Goal: Contribute content: Add original content to the website for others to see

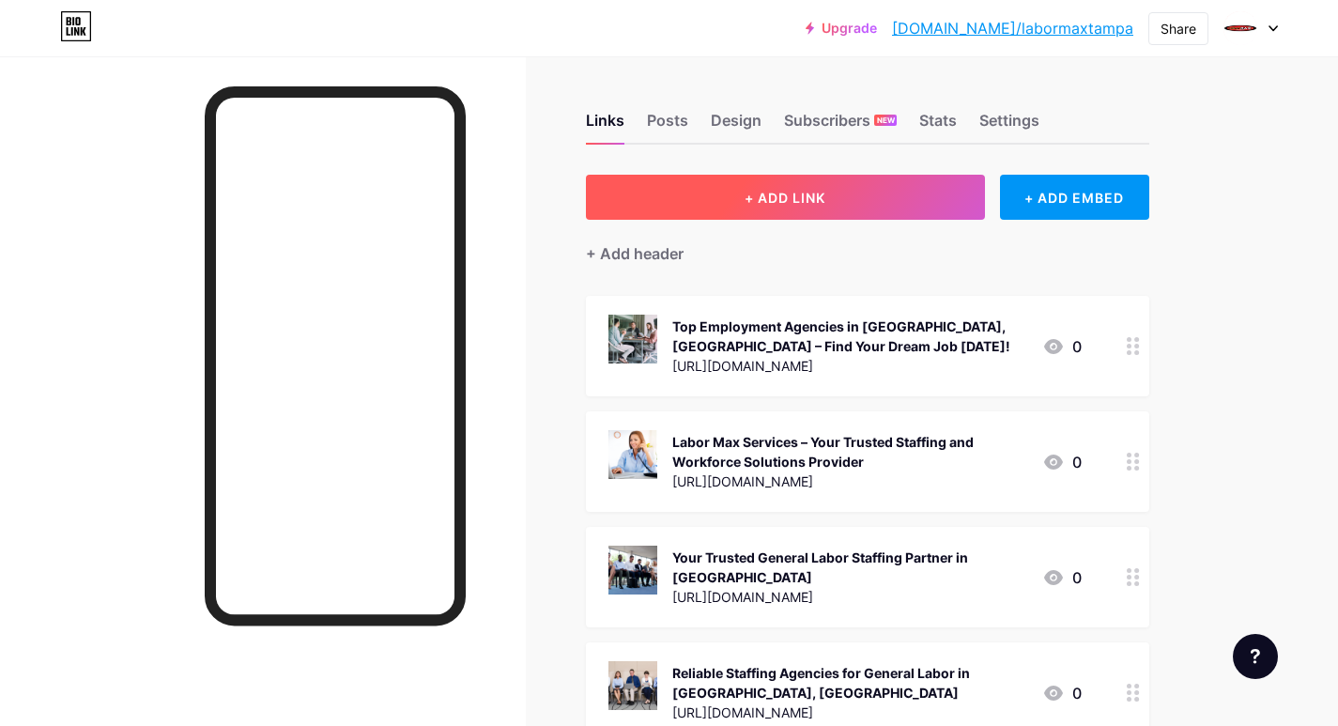
click at [747, 195] on span "+ ADD LINK" at bounding box center [785, 198] width 81 height 16
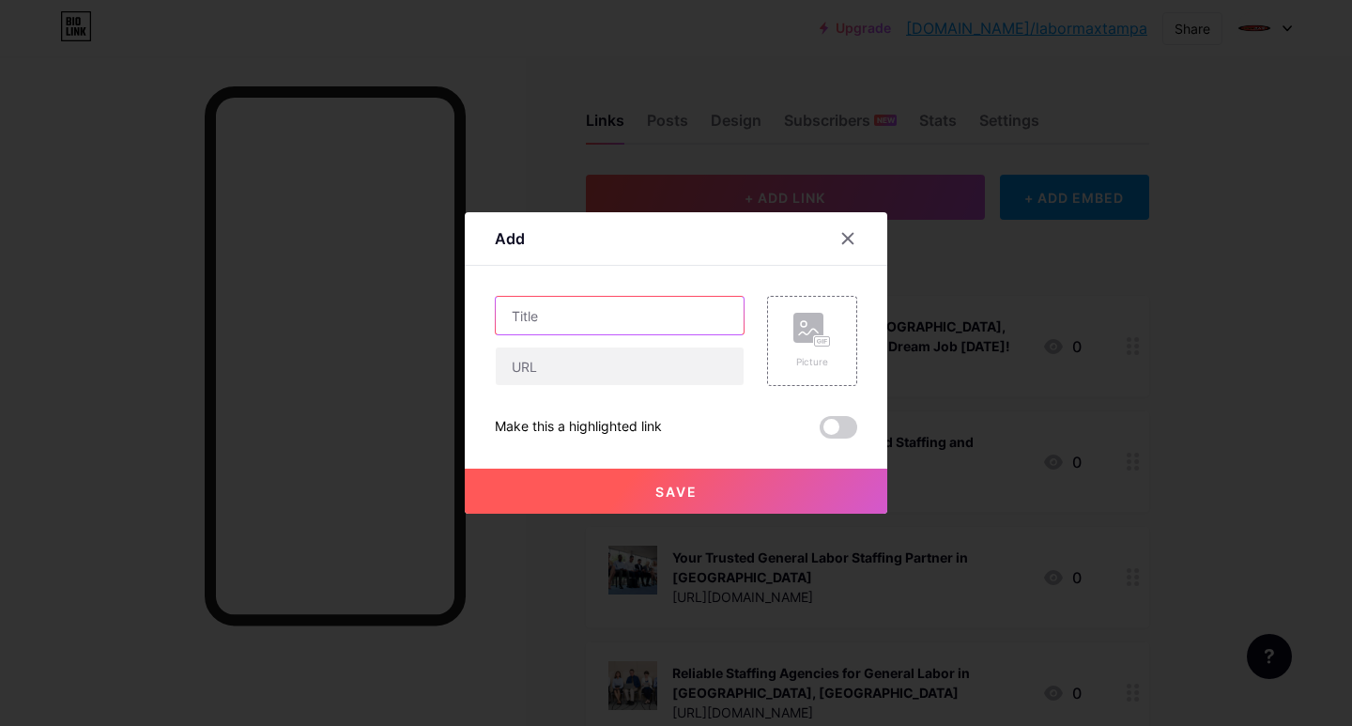
click at [524, 329] on input "text" at bounding box center [620, 316] width 248 height 38
paste input "Exciting Job Openings in [GEOGRAPHIC_DATA], [GEOGRAPHIC_DATA]"
type input "Exciting Job Openings in [GEOGRAPHIC_DATA], [GEOGRAPHIC_DATA]"
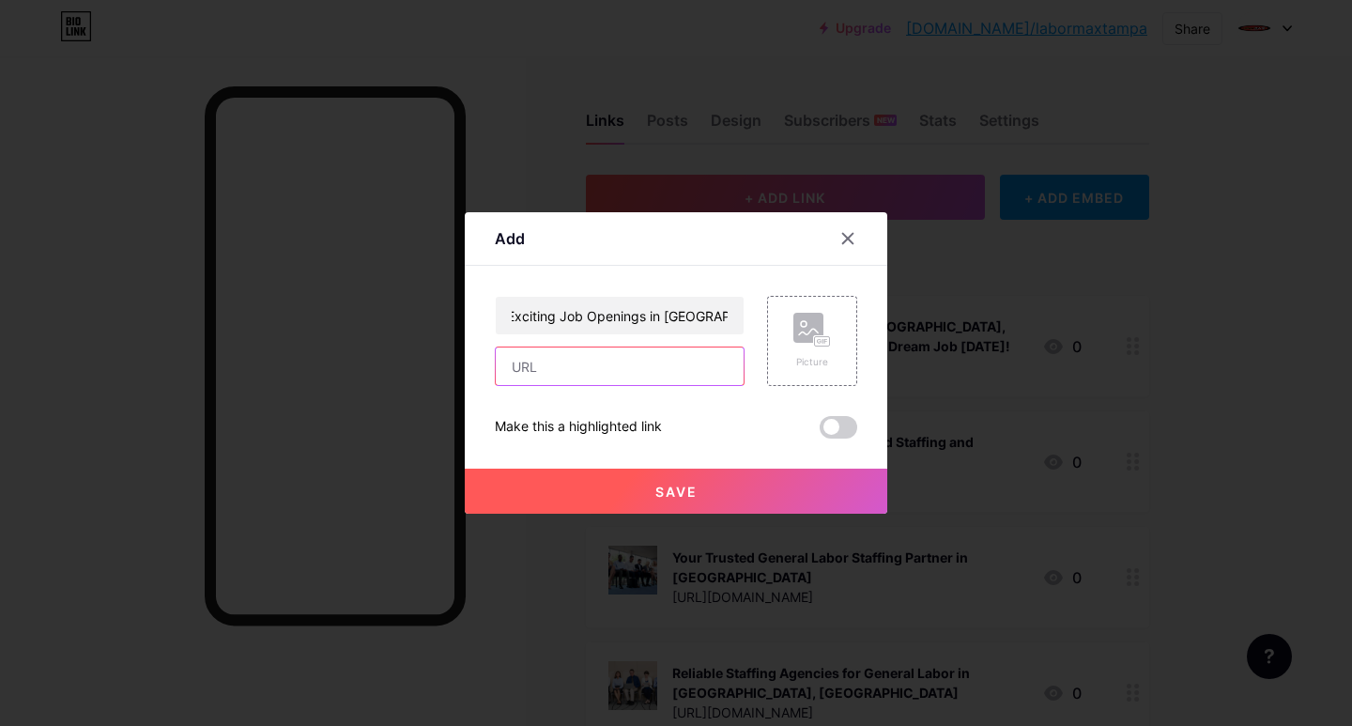
click at [516, 373] on input "text" at bounding box center [620, 366] width 248 height 38
paste input "[URL][DOMAIN_NAME]"
type input "[URL][DOMAIN_NAME]"
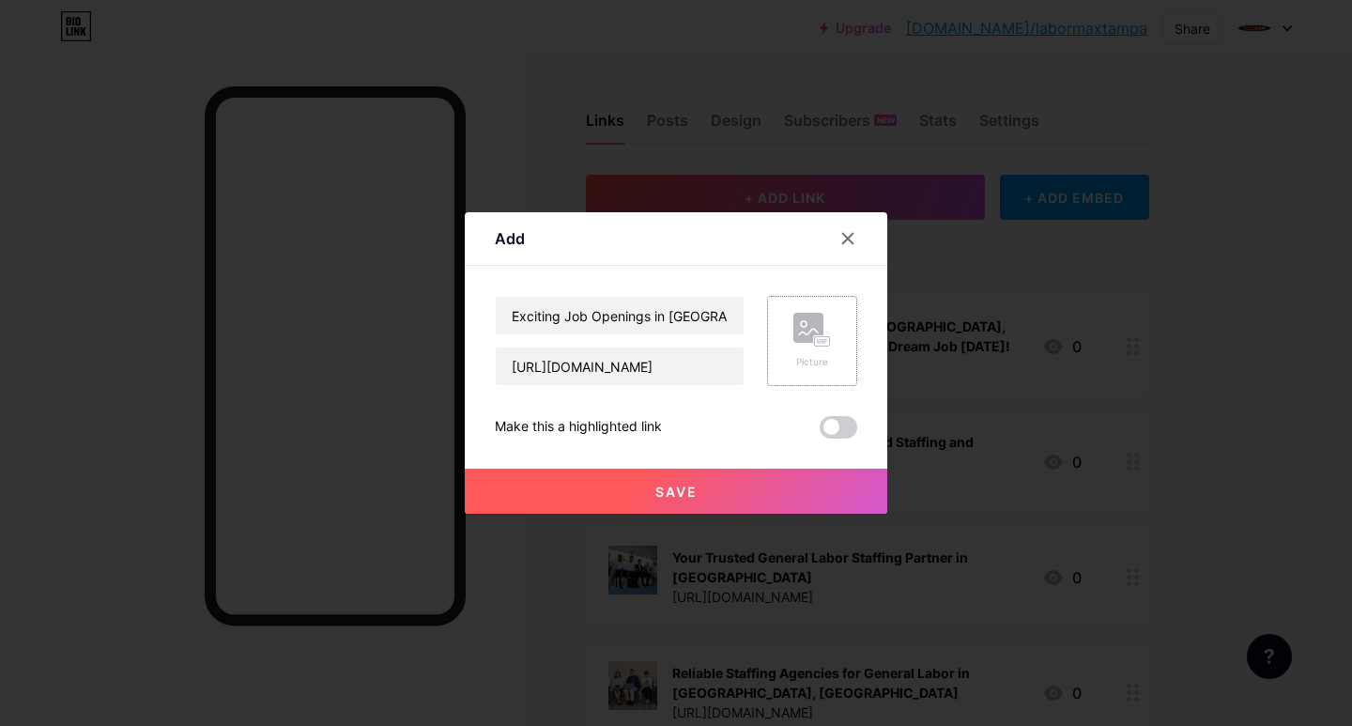
click at [810, 329] on rect at bounding box center [808, 328] width 30 height 30
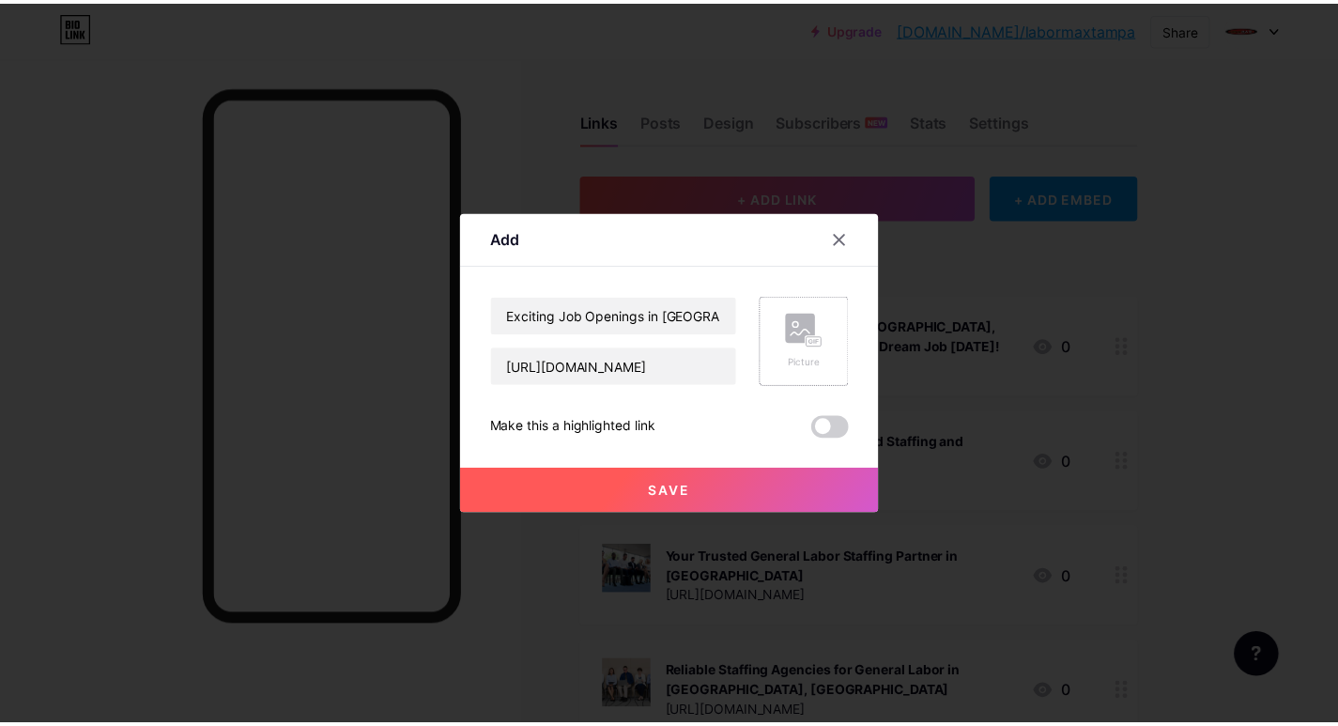
scroll to position [0, 0]
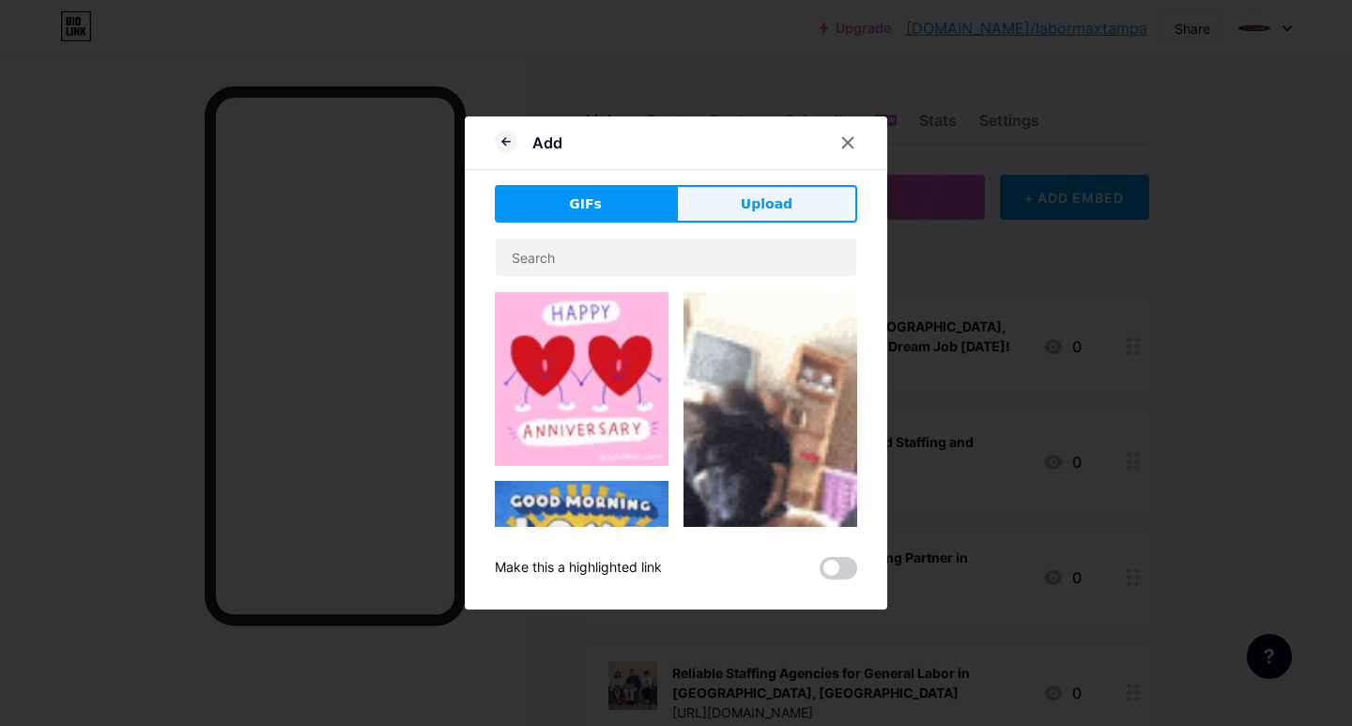
click at [714, 208] on button "Upload" at bounding box center [766, 204] width 181 height 38
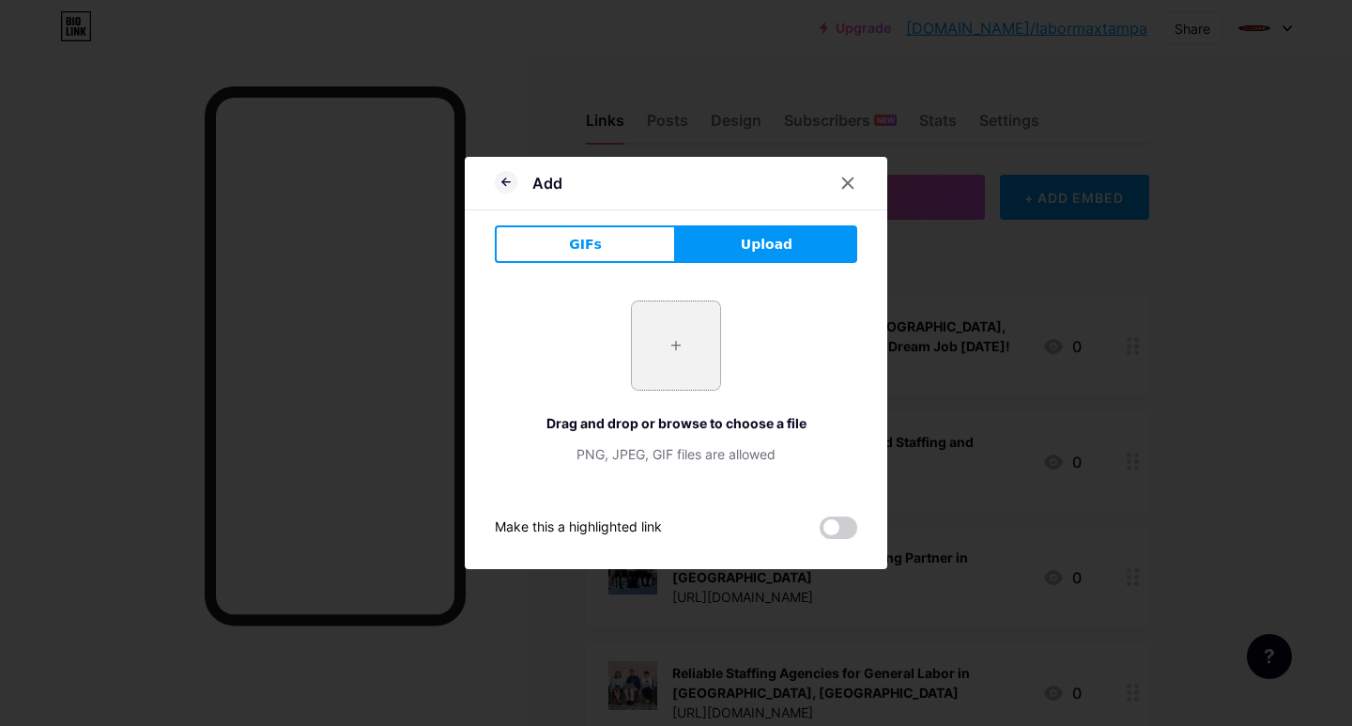
click at [683, 354] on input "file" at bounding box center [676, 345] width 88 height 88
type input "C:\fakepath\Exciting Job Openings in [GEOGRAPHIC_DATA], [GEOGRAPHIC_DATA]jpg"
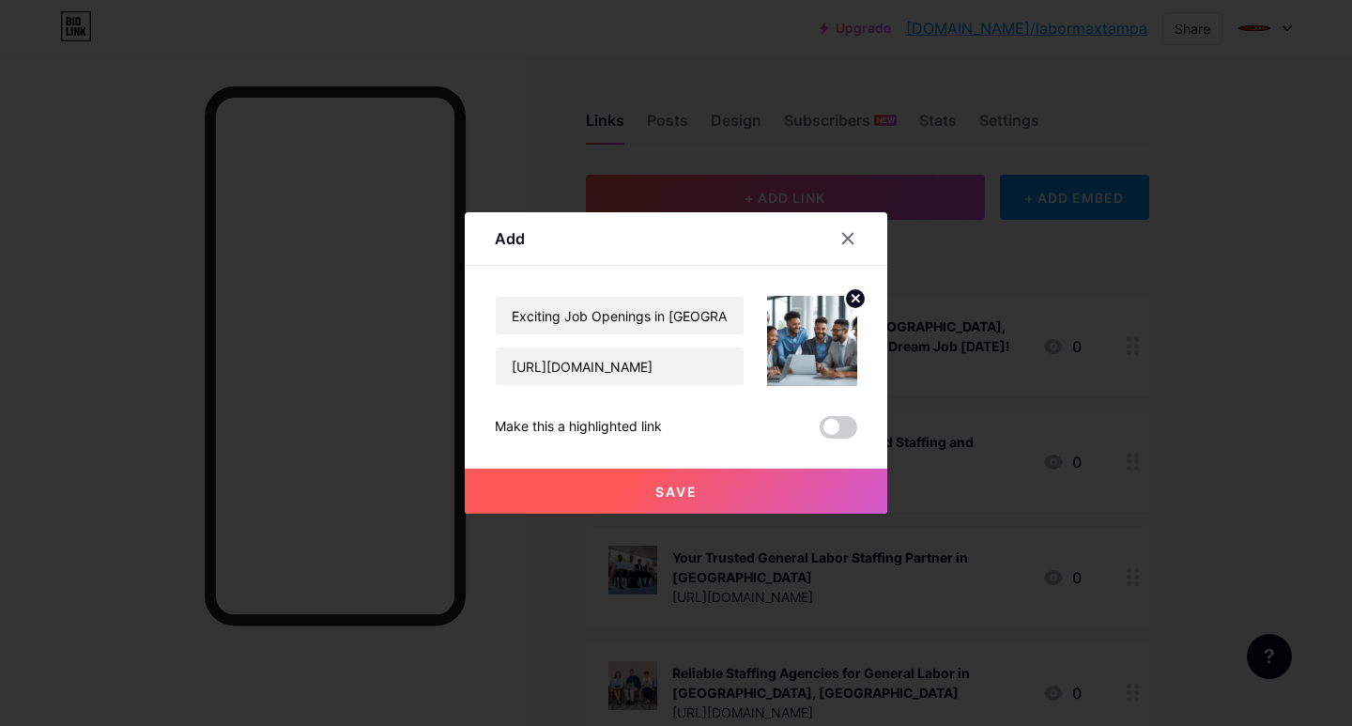
click at [640, 496] on button "Save" at bounding box center [676, 491] width 423 height 45
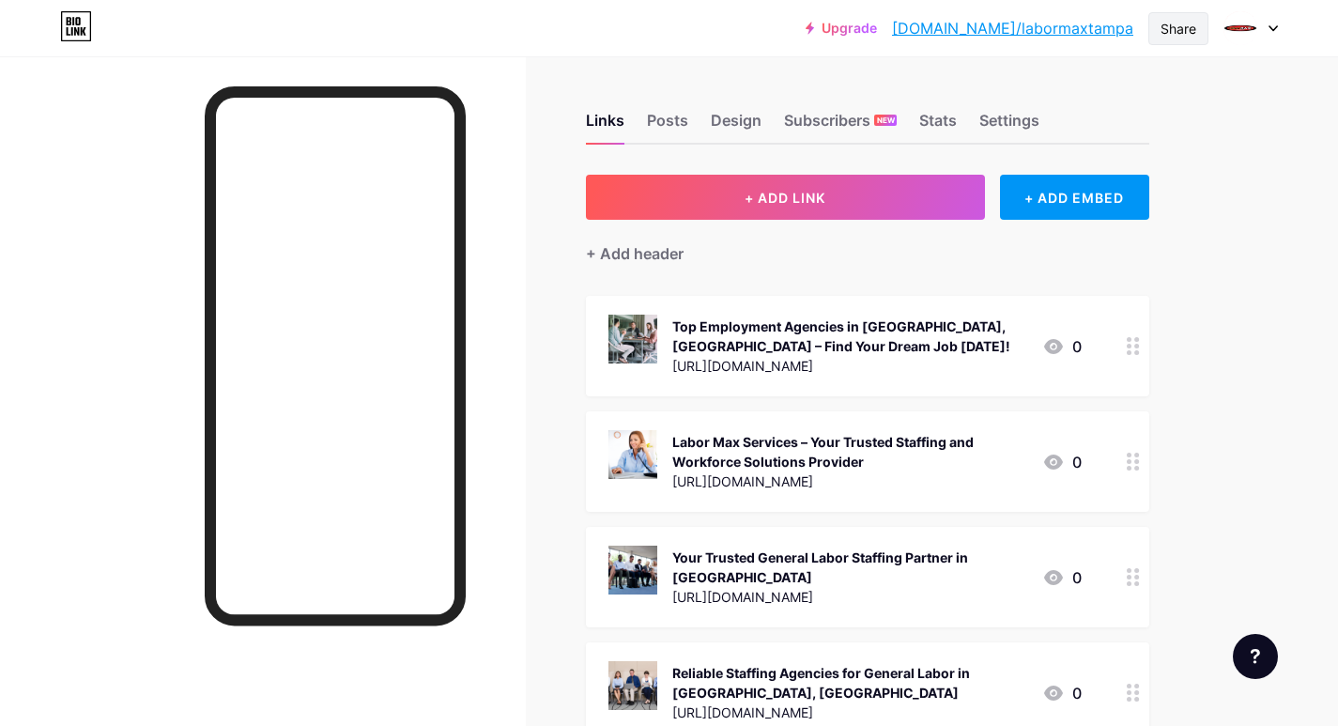
click at [1172, 27] on div "Share" at bounding box center [1179, 29] width 36 height 20
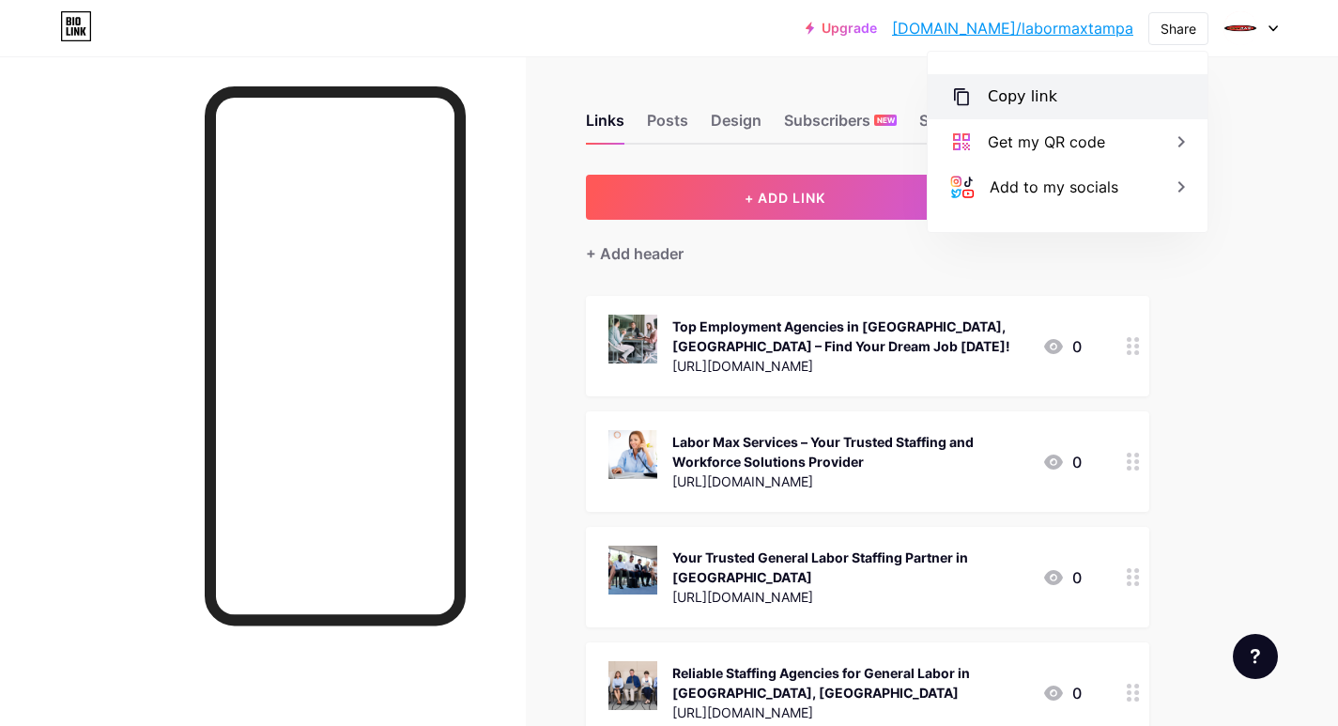
click at [1022, 103] on div "Copy link" at bounding box center [1022, 96] width 69 height 23
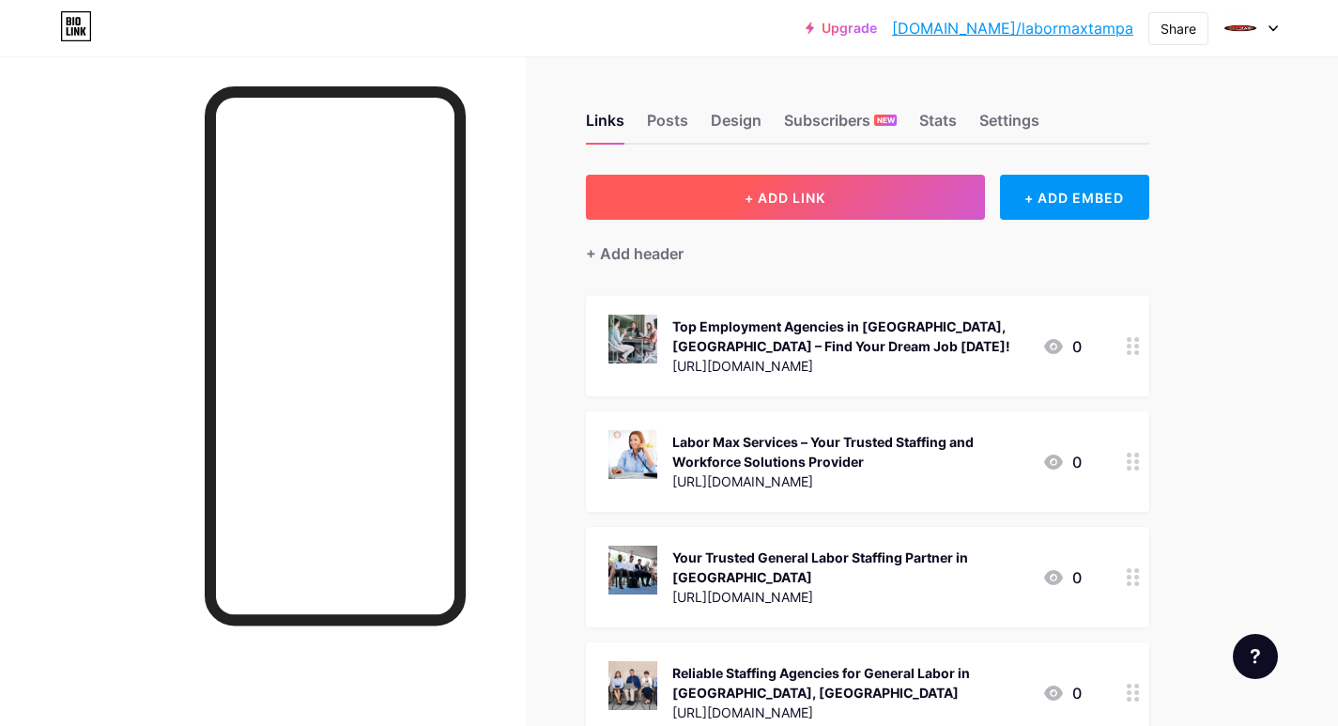
click at [671, 204] on button "+ ADD LINK" at bounding box center [785, 197] width 399 height 45
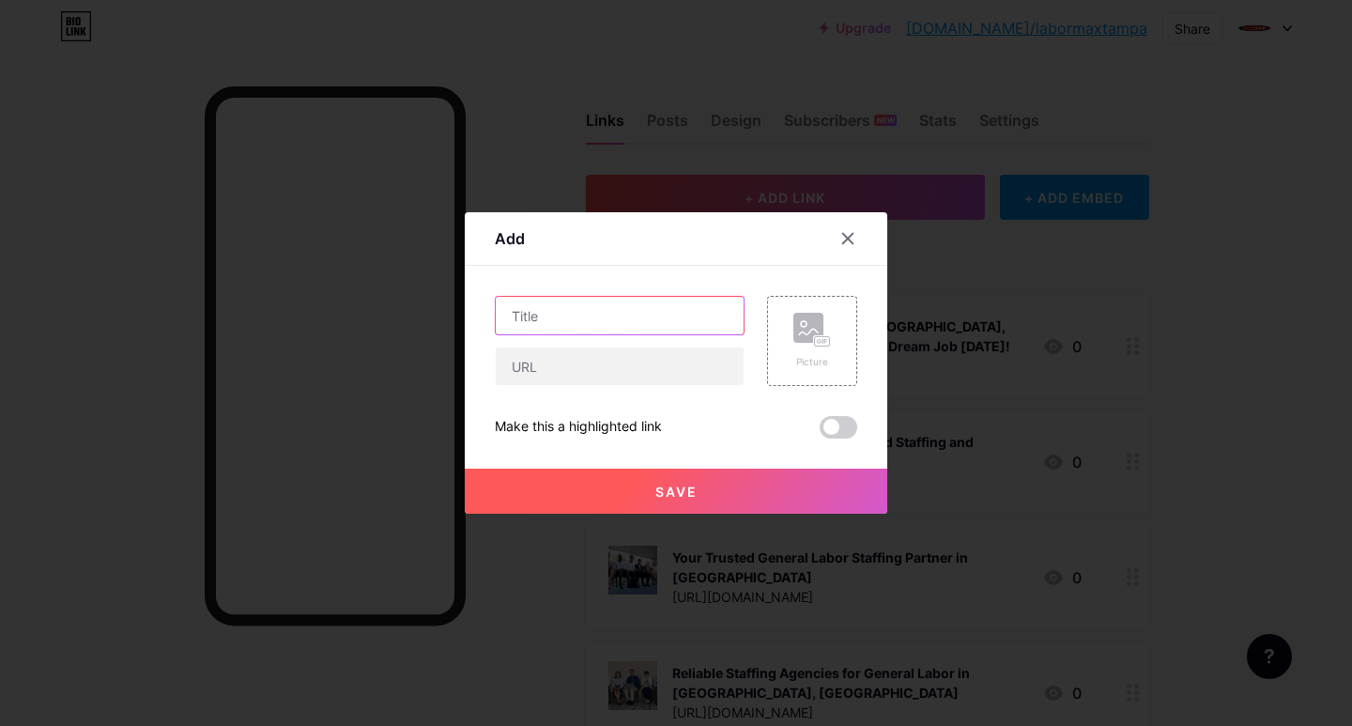
click at [545, 326] on input "text" at bounding box center [620, 316] width 248 height 38
paste input "Warehouse & Distribution Solutions"
type input "Warehouse & Distribution Solutions"
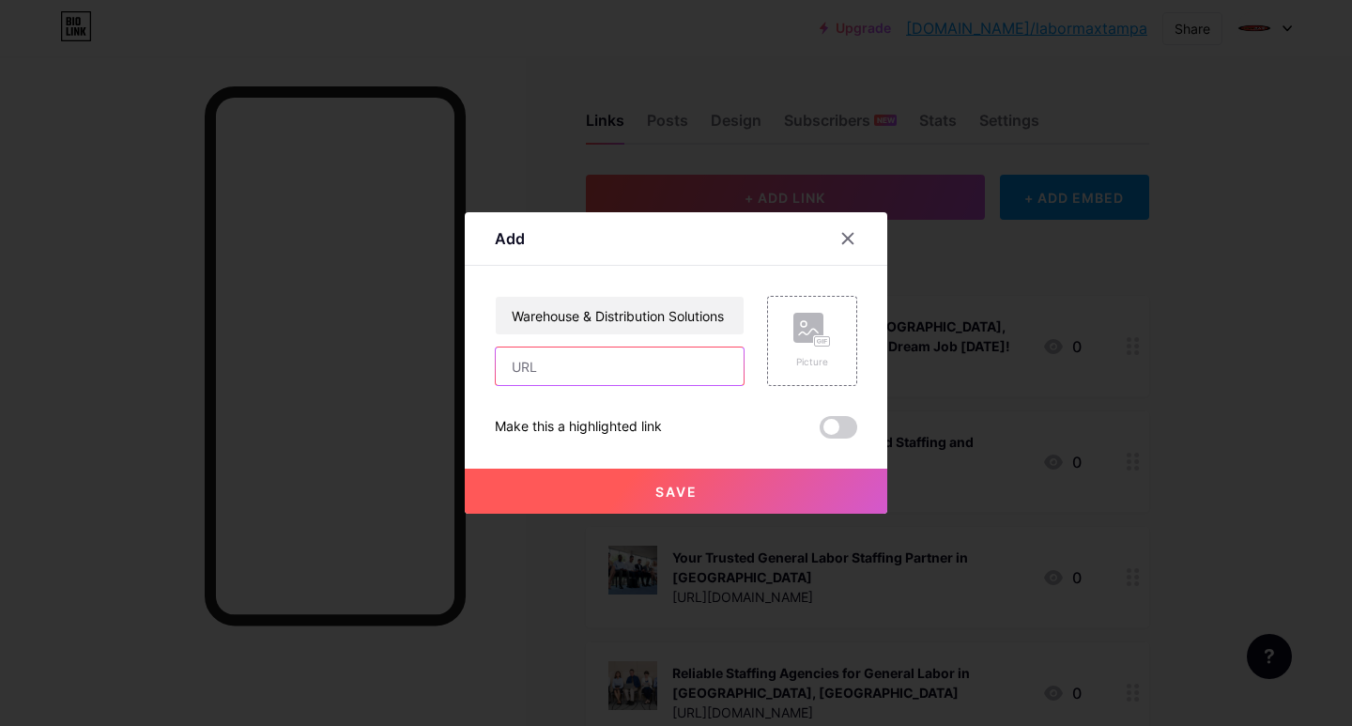
click at [521, 363] on input "text" at bounding box center [620, 366] width 248 height 38
paste input "https://www.labormax.net/Industries/WarehouseDistribution"
type input "https://www.labormax.net/Industries/WarehouseDistribution"
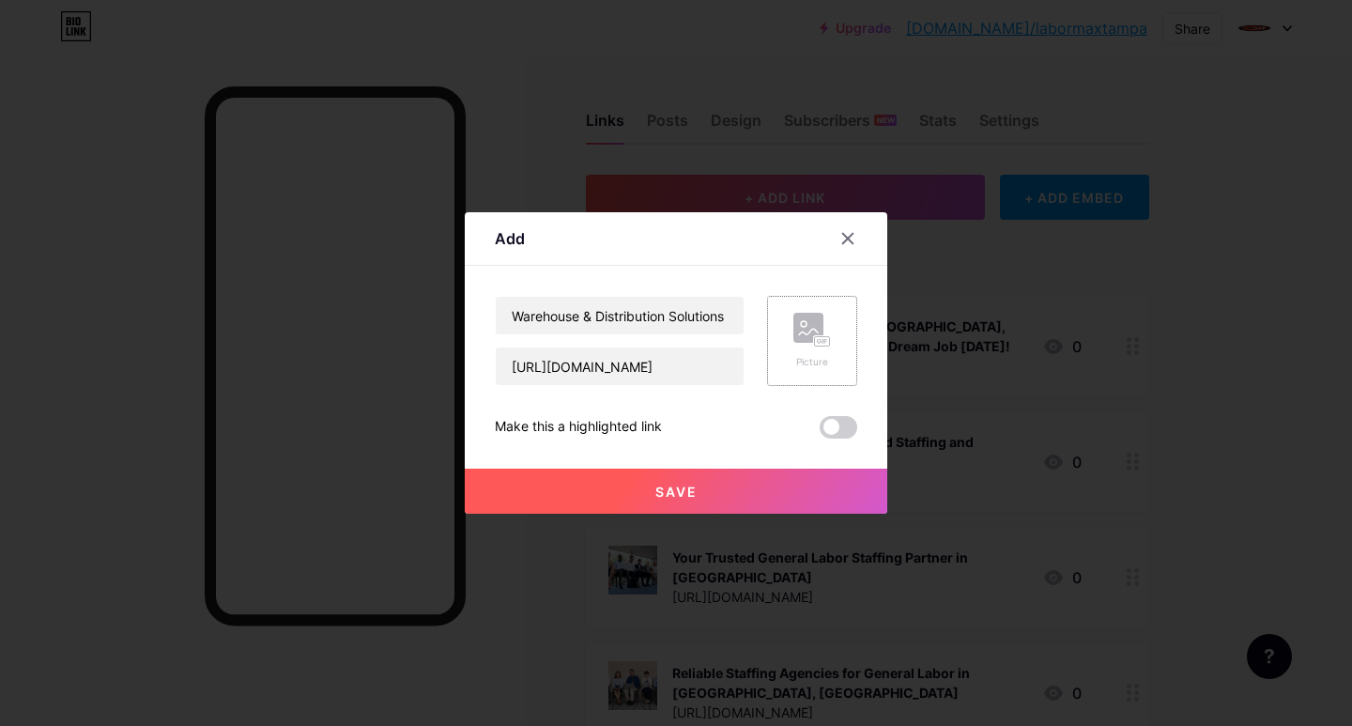
click at [774, 354] on div "Picture" at bounding box center [812, 341] width 90 height 90
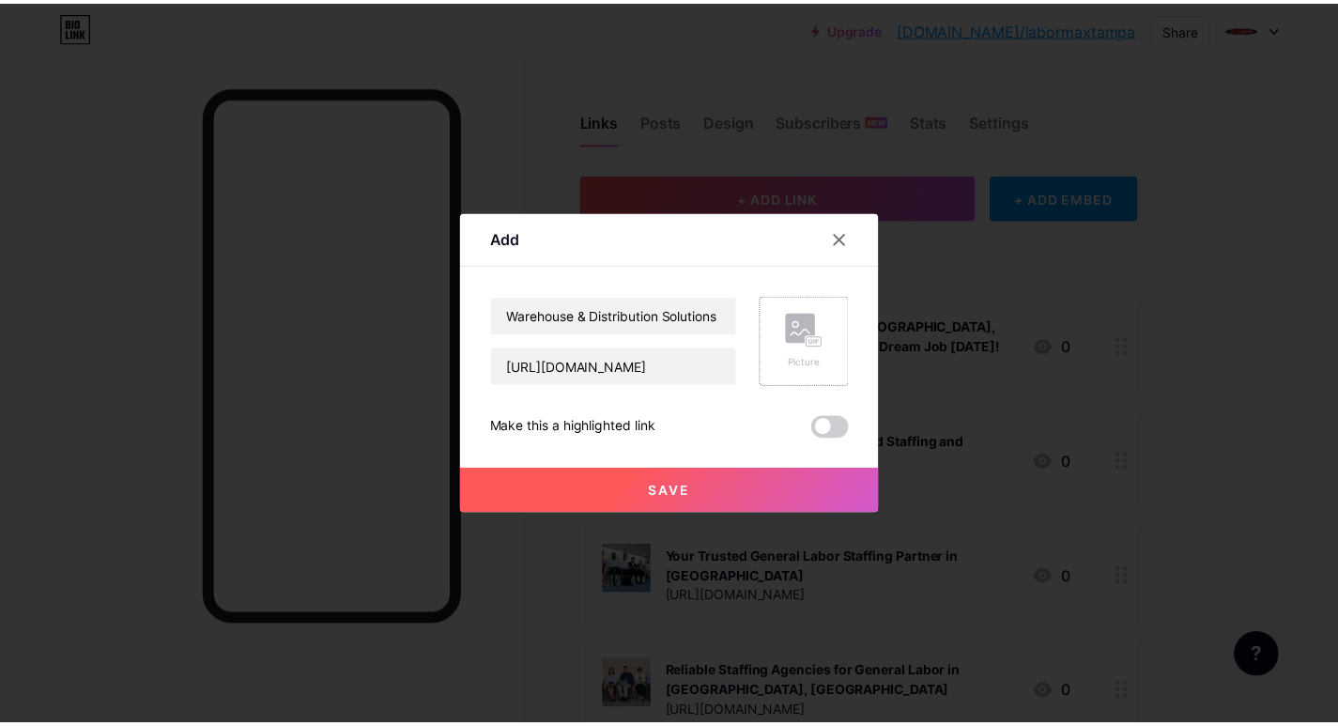
scroll to position [0, 0]
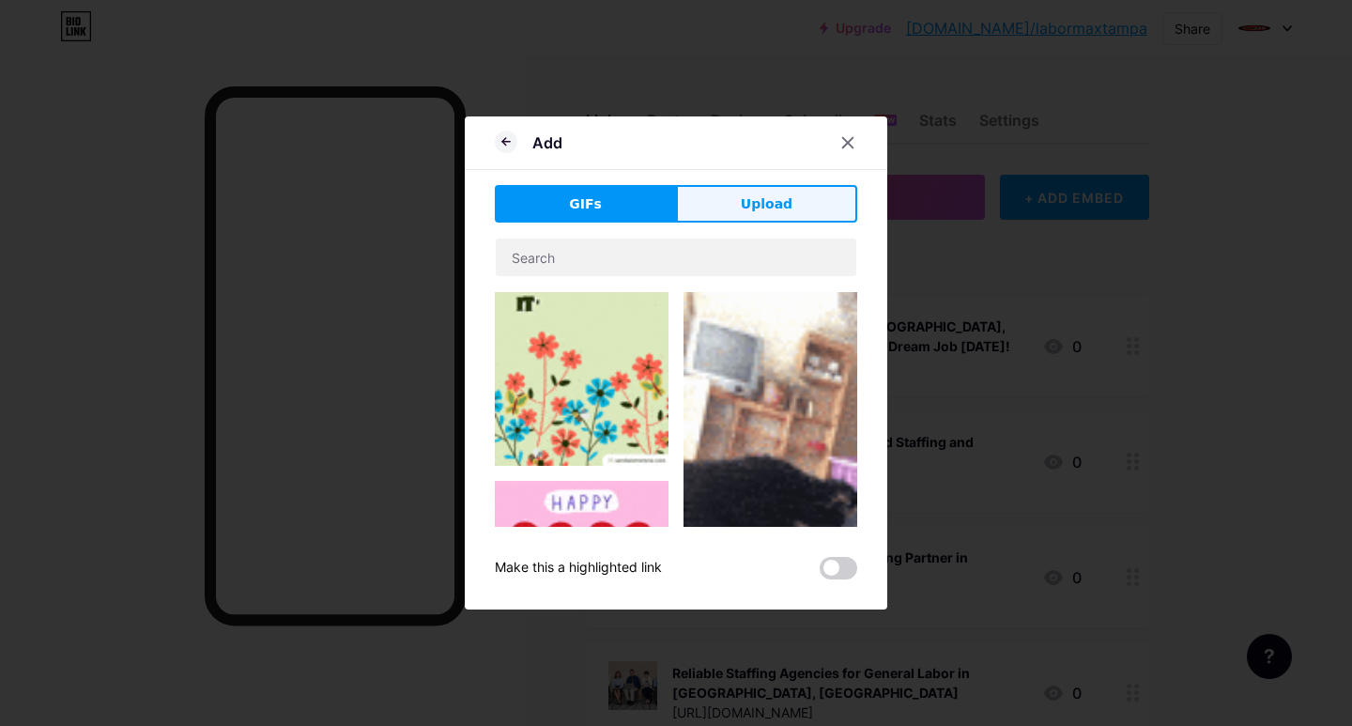
click at [730, 209] on button "Upload" at bounding box center [766, 204] width 181 height 38
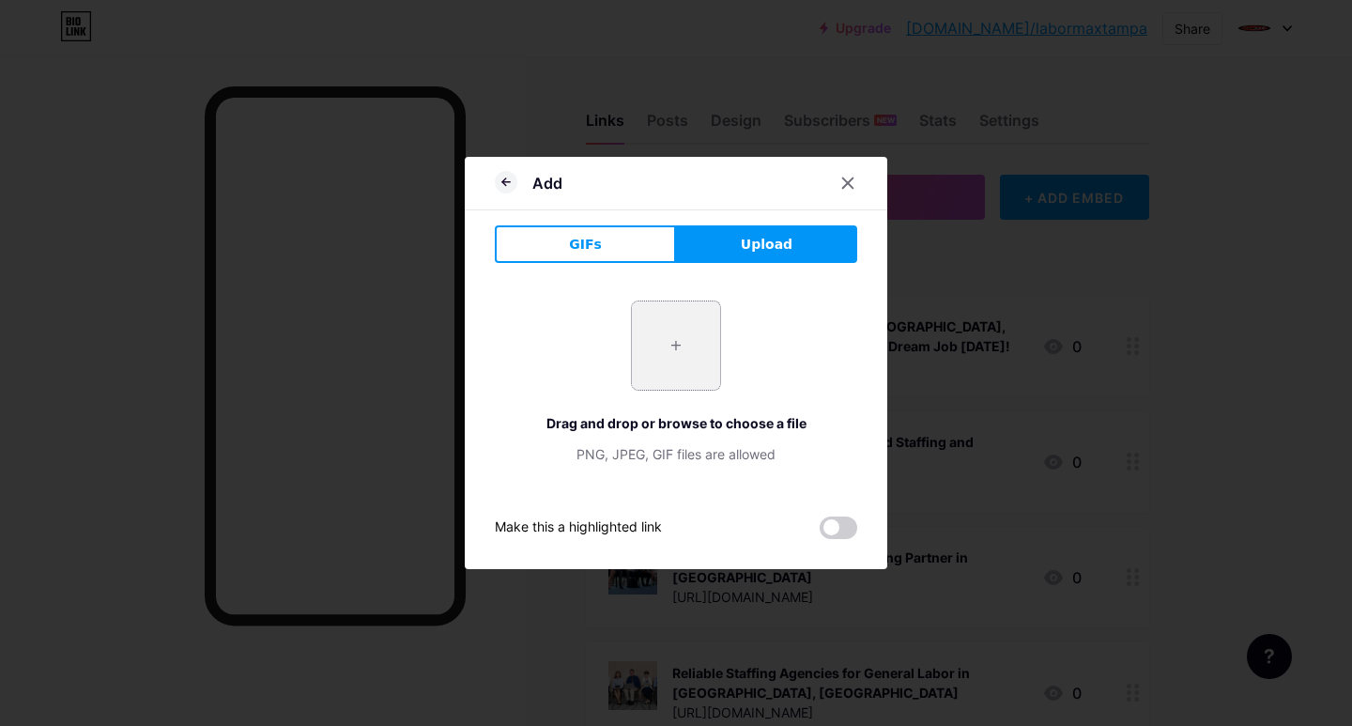
click at [667, 377] on input "file" at bounding box center [676, 345] width 88 height 88
type input "C:\fakepath\Warehouse & Distribution Solutions.jpg"
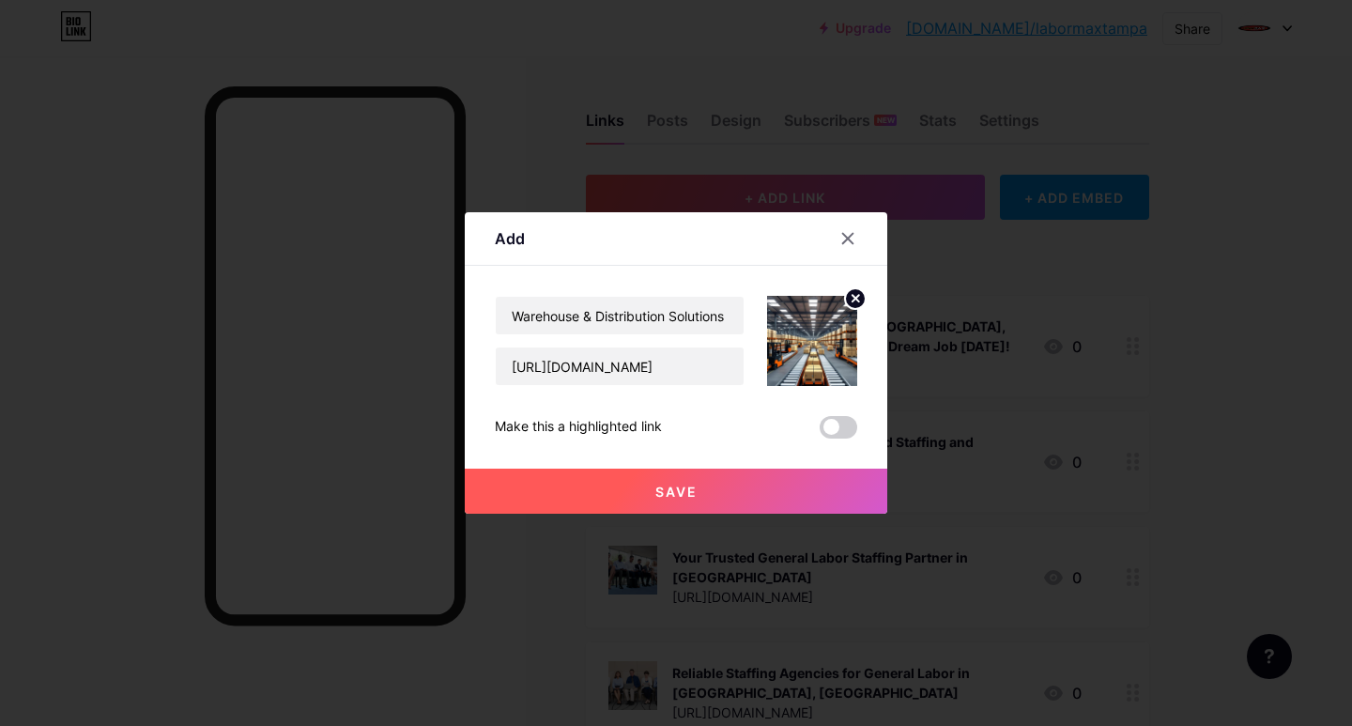
click at [614, 484] on button "Save" at bounding box center [676, 491] width 423 height 45
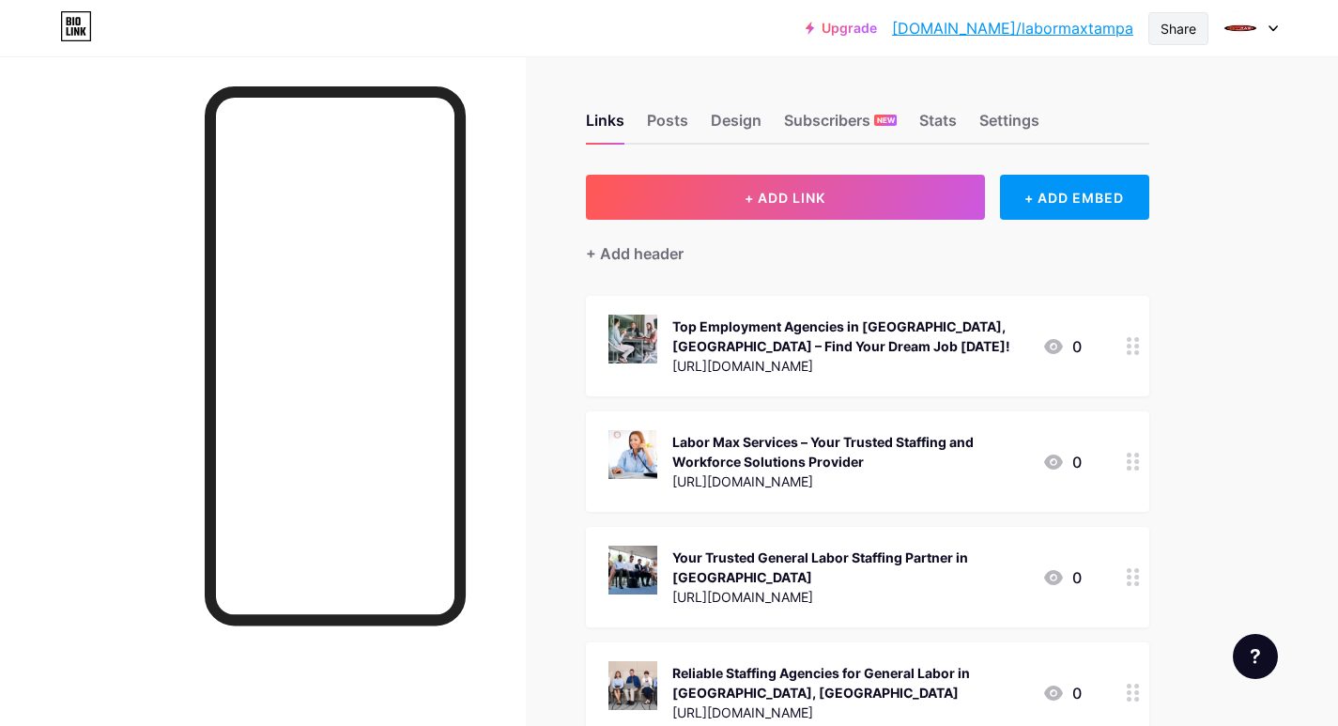
click at [1185, 31] on div "Share" at bounding box center [1179, 29] width 36 height 20
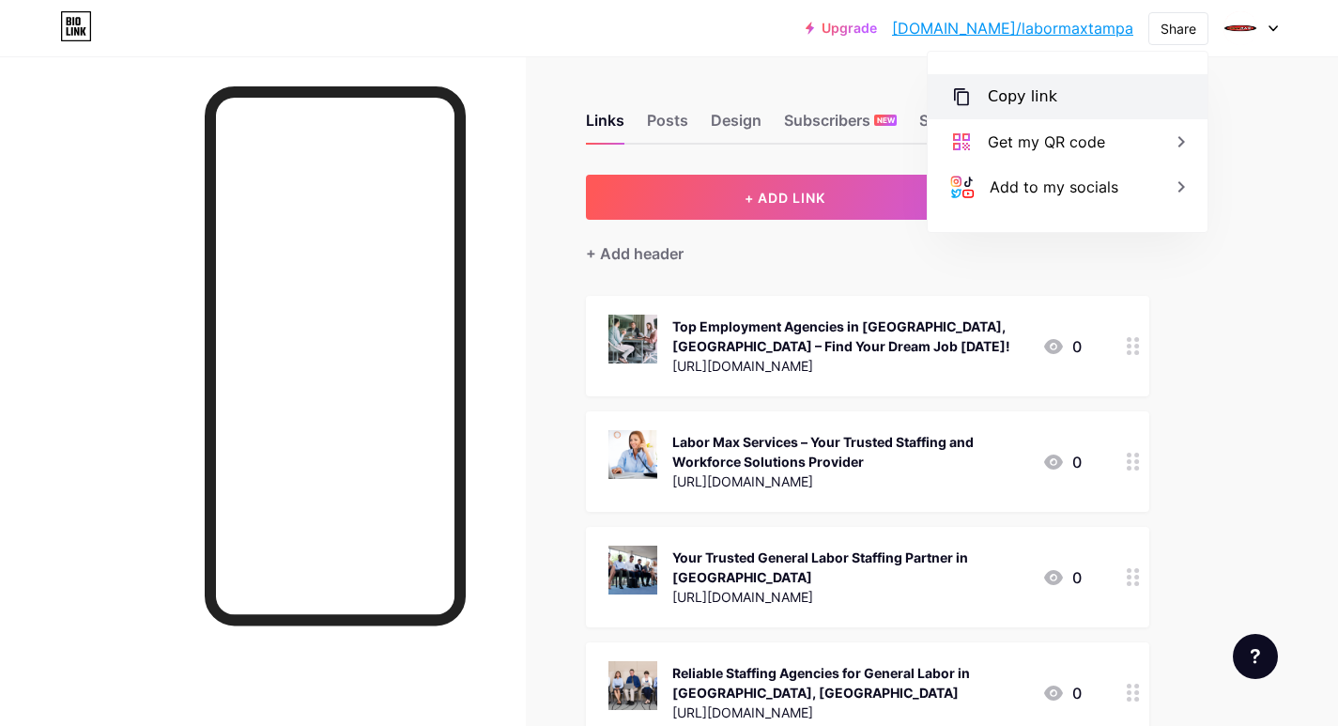
click at [996, 85] on div "Copy link" at bounding box center [1022, 96] width 69 height 23
